Goal: Information Seeking & Learning: Learn about a topic

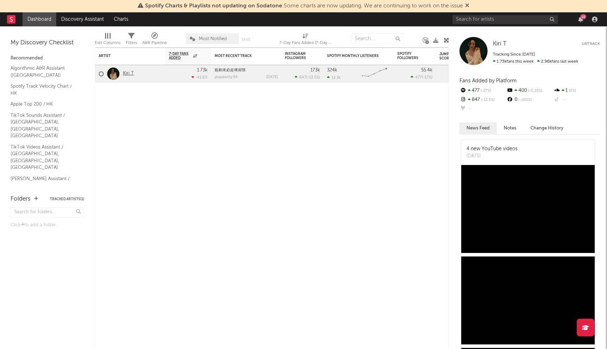
click at [132, 73] on link "Kiri T" at bounding box center [128, 74] width 11 height 6
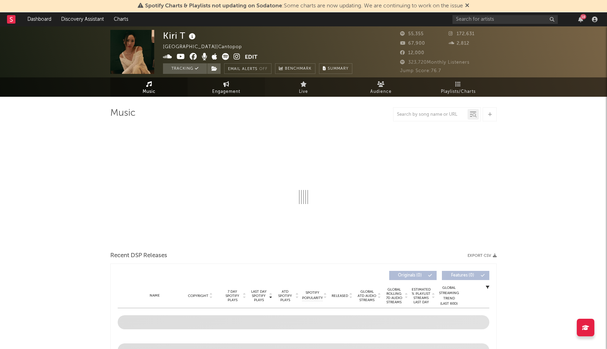
click at [210, 91] on link "Engagement" at bounding box center [226, 86] width 77 height 19
select select "1w"
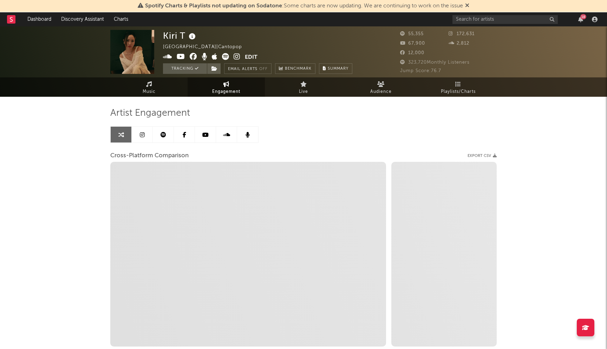
click at [146, 135] on link at bounding box center [142, 134] width 21 height 16
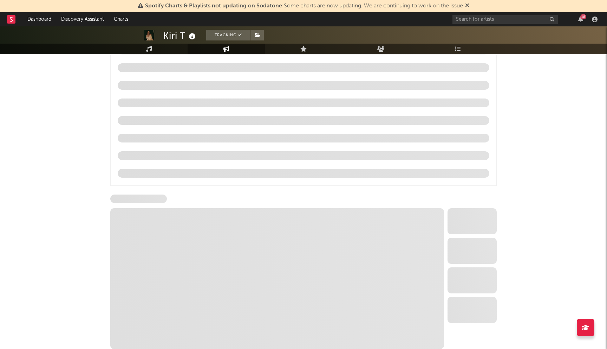
scroll to position [598, 0]
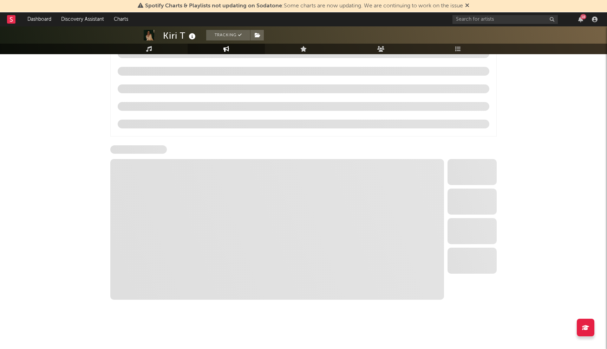
select select "6m"
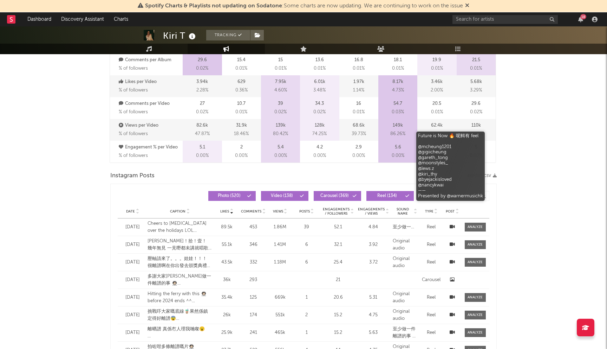
scroll to position [410, 0]
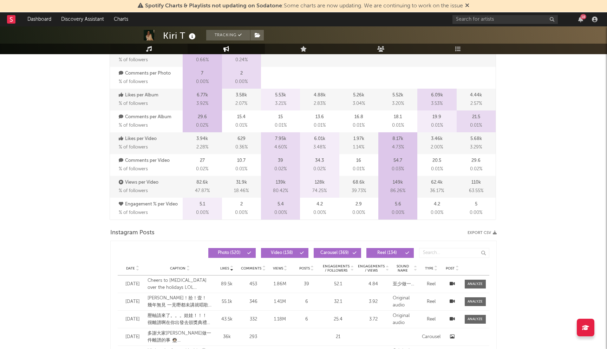
click at [164, 48] on link "Music" at bounding box center [148, 49] width 77 height 11
select select "6m"
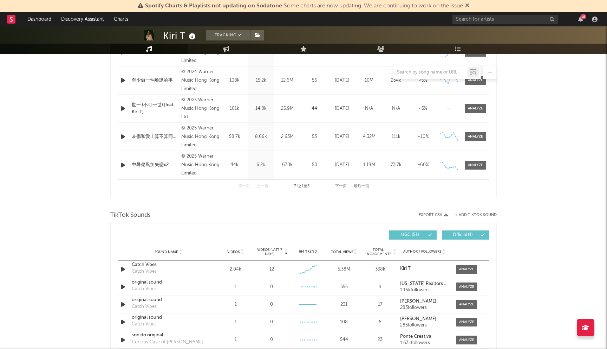
scroll to position [179, 0]
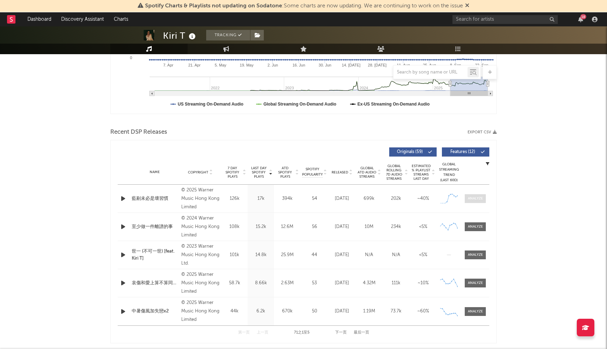
click at [476, 196] on div at bounding box center [475, 198] width 15 height 5
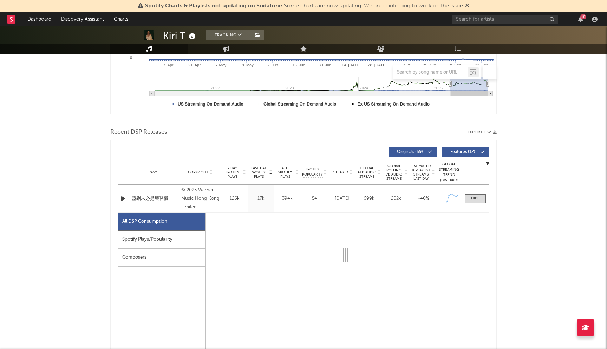
select select "1w"
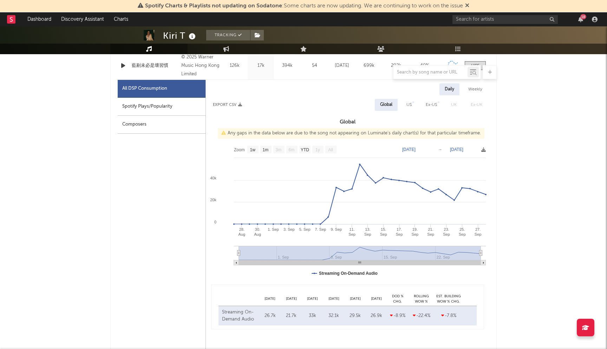
scroll to position [345, 0]
